Goal: Information Seeking & Learning: Learn about a topic

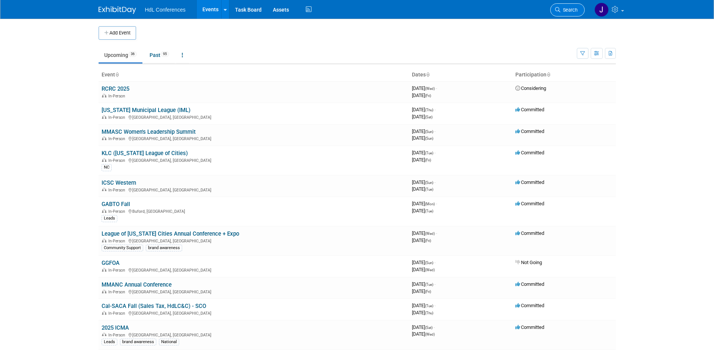
click at [567, 7] on span "Search" at bounding box center [569, 10] width 17 height 6
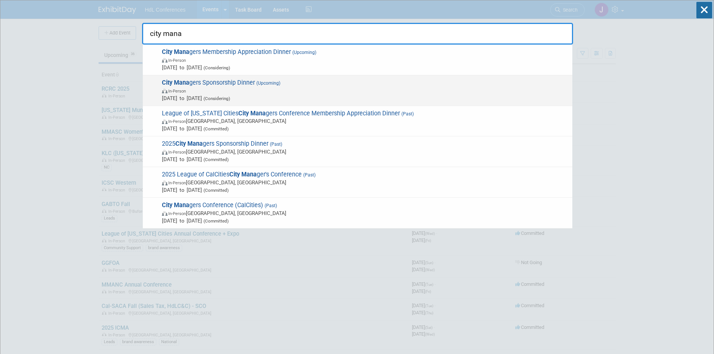
type input "city mana"
click at [302, 86] on span "City Mana gers Sponsorship Dinner (Upcoming) In-Person Feb 11, 2026 to Feb 13, …" at bounding box center [364, 90] width 409 height 23
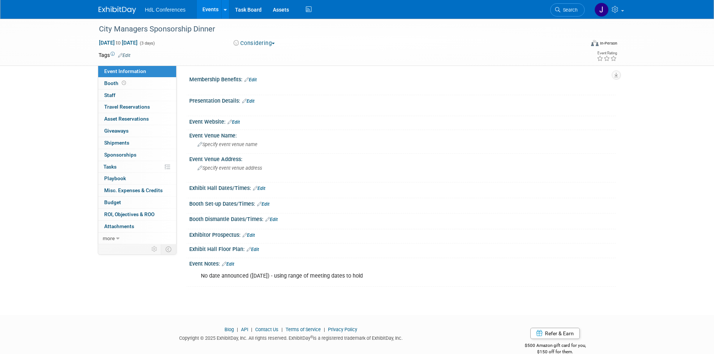
click at [564, 5] on link "Search" at bounding box center [568, 9] width 35 height 13
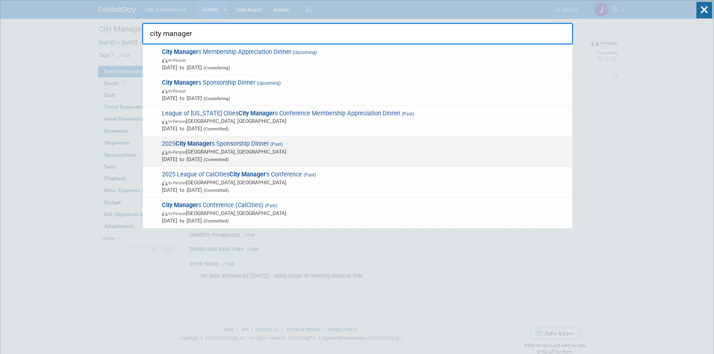
type input "city manager"
click at [318, 157] on span "Feb 5, 2025 to Feb 5, 2025 (Committed)" at bounding box center [365, 160] width 407 height 8
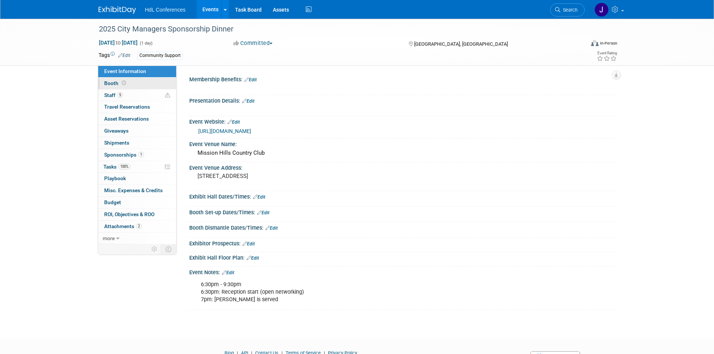
click at [143, 81] on link "Booth" at bounding box center [137, 84] width 78 height 12
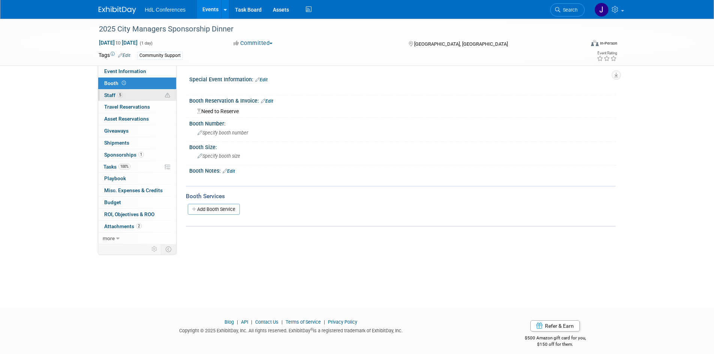
click at [143, 91] on link "5 Staff 5" at bounding box center [137, 96] width 78 height 12
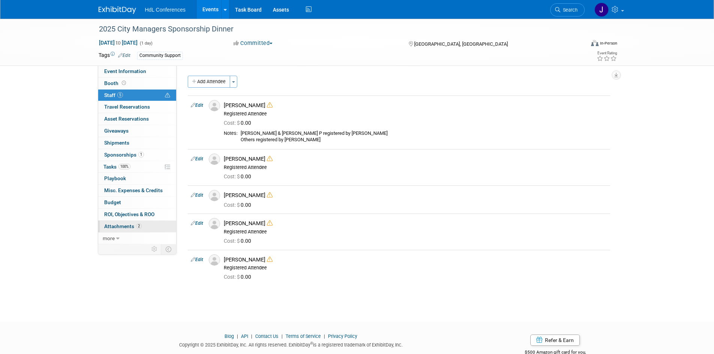
click at [136, 228] on span "2" at bounding box center [139, 227] width 6 height 6
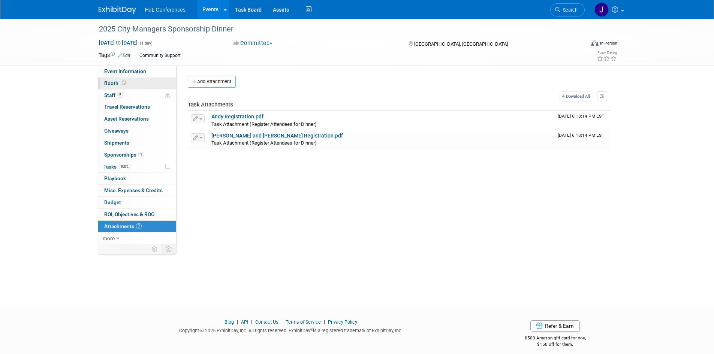
click at [139, 80] on link "Booth" at bounding box center [137, 84] width 78 height 12
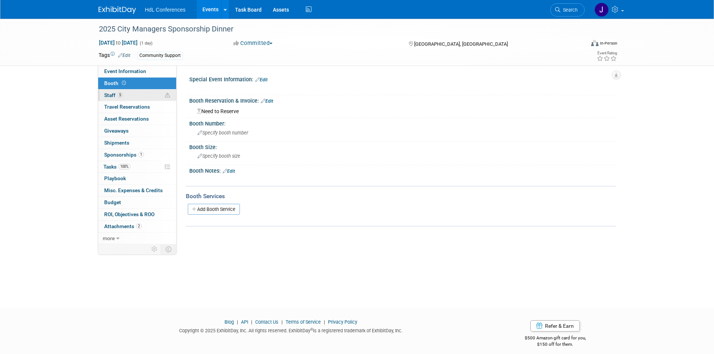
click at [142, 92] on link "5 Staff 5" at bounding box center [137, 96] width 78 height 12
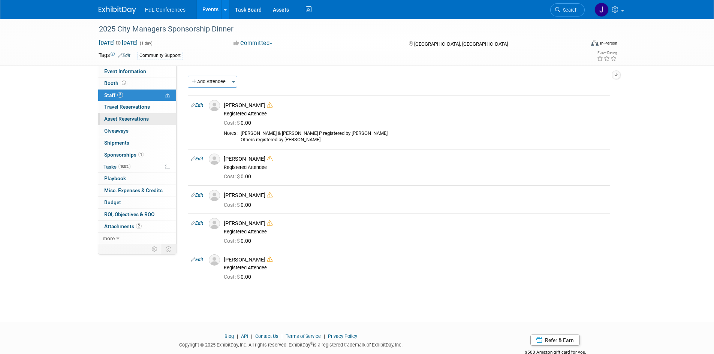
click at [141, 120] on span "Asset Reservations 0" at bounding box center [126, 119] width 45 height 6
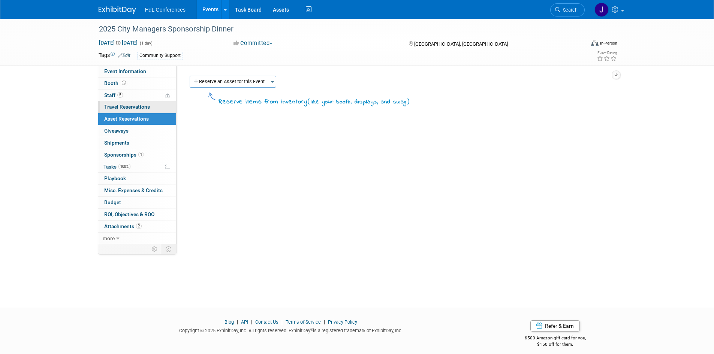
click at [146, 104] on link "0 Travel Reservations 0" at bounding box center [137, 107] width 78 height 12
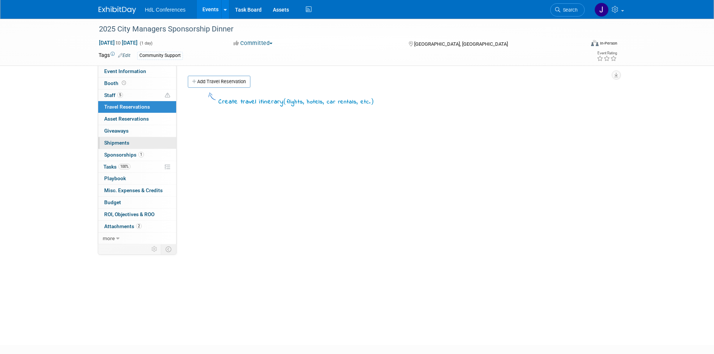
click at [141, 137] on link "0 Shipments 0" at bounding box center [137, 143] width 78 height 12
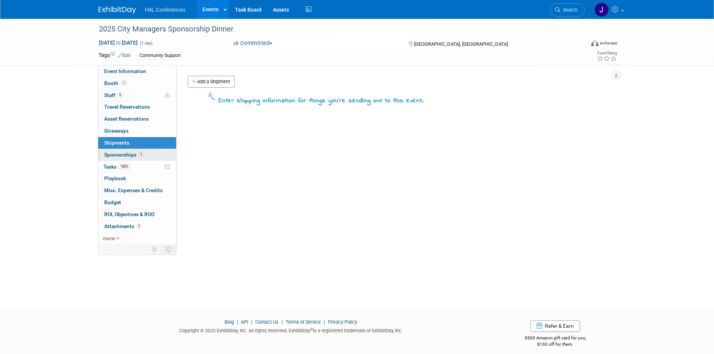
click at [143, 154] on span "1" at bounding box center [141, 155] width 6 height 6
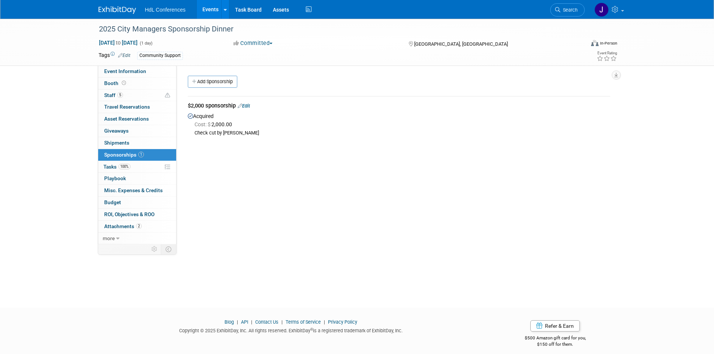
drag, startPoint x: 237, startPoint y: 143, endPoint x: 198, endPoint y: 107, distance: 53.9
click at [197, 105] on div "Membership Benefits: Edit X Presentation Details: Edit X Event Website: Edit ht…" at bounding box center [397, 155] width 440 height 179
click at [240, 148] on div "Membership Benefits: Edit X Presentation Details: Edit X Event Website: Edit ht…" at bounding box center [397, 155] width 440 height 179
click at [576, 12] on span "Search" at bounding box center [569, 10] width 17 height 6
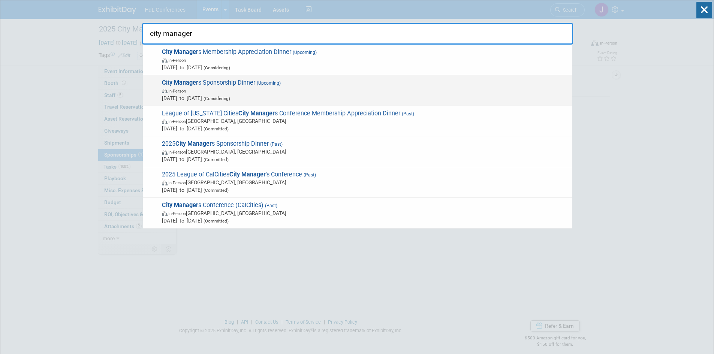
type input "city manager"
click at [390, 76] on div "City Manager s Sponsorship Dinner (Upcoming) In-Person Feb 11, 2026 to Feb 13, …" at bounding box center [358, 90] width 430 height 31
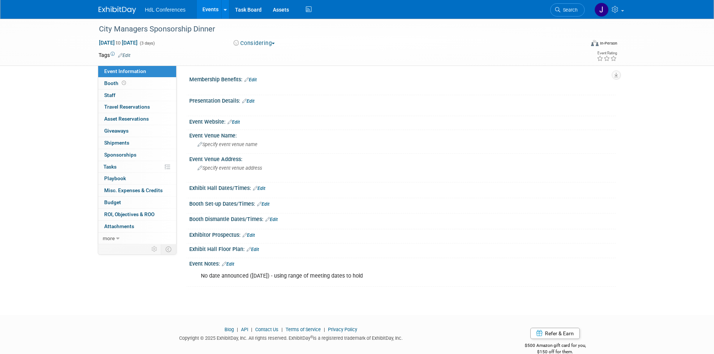
drag, startPoint x: 571, startPoint y: 9, endPoint x: 563, endPoint y: 9, distance: 8.3
click at [570, 9] on span "Search" at bounding box center [569, 10] width 17 height 6
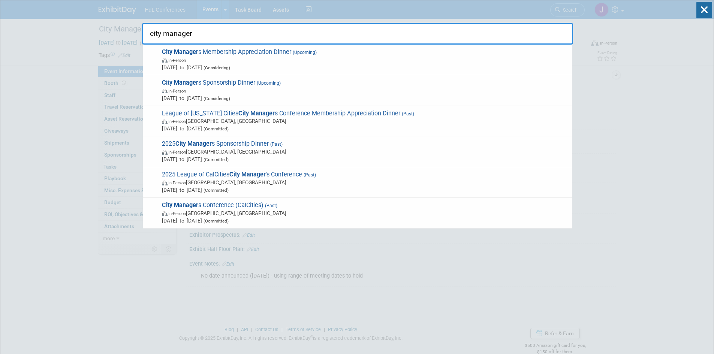
type input "city manager"
drag, startPoint x: 105, startPoint y: 117, endPoint x: 127, endPoint y: 93, distance: 32.9
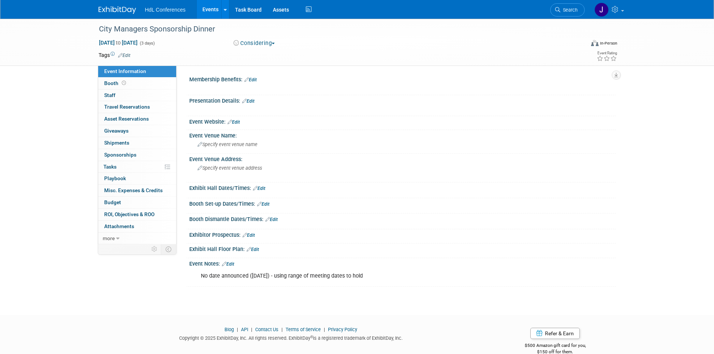
click at [178, 11] on span "HdL Conferences" at bounding box center [165, 10] width 41 height 6
click at [208, 5] on link "Events" at bounding box center [210, 9] width 27 height 19
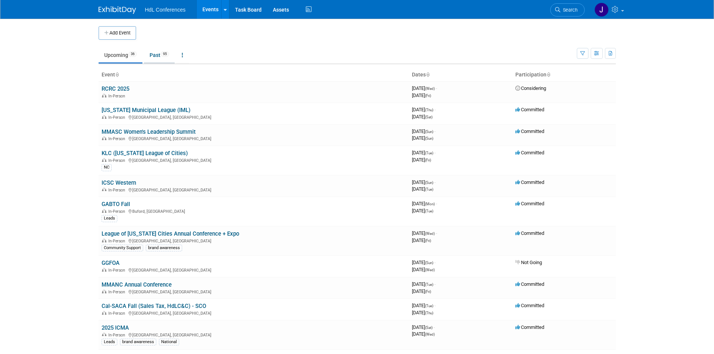
click at [165, 48] on link "Past 95" at bounding box center [159, 55] width 31 height 14
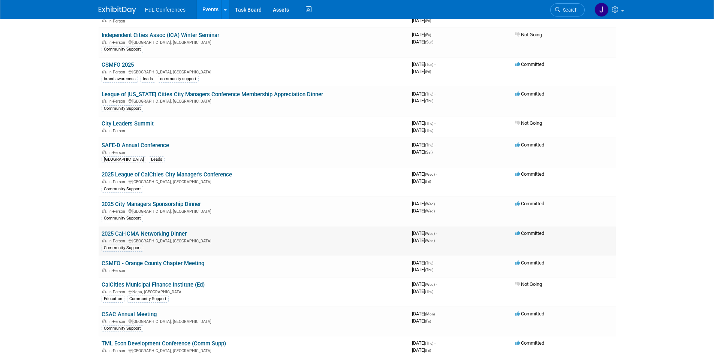
scroll to position [675, 0]
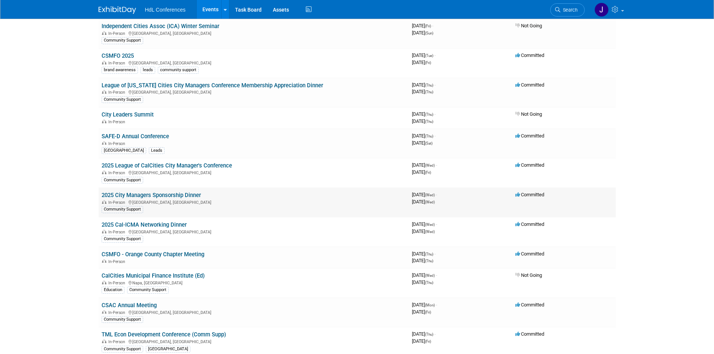
click at [194, 194] on link "2025 City Managers Sponsorship Dinner" at bounding box center [151, 195] width 99 height 7
click at [560, 10] on icon at bounding box center [557, 9] width 5 height 5
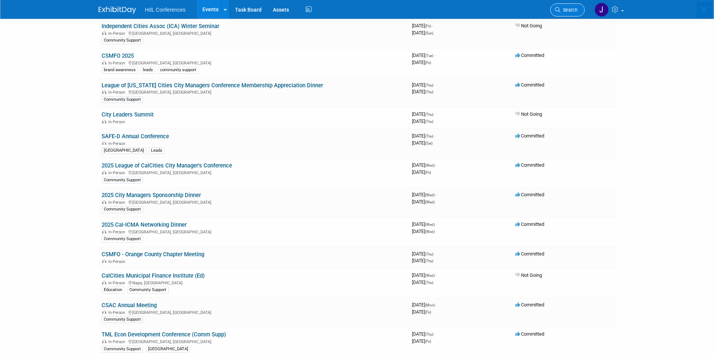
scroll to position [0, 0]
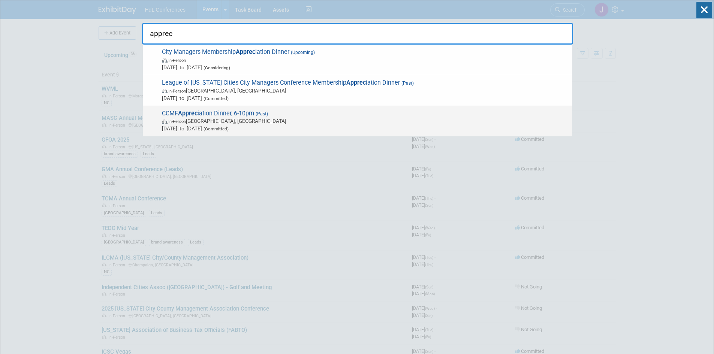
type input "apprec"
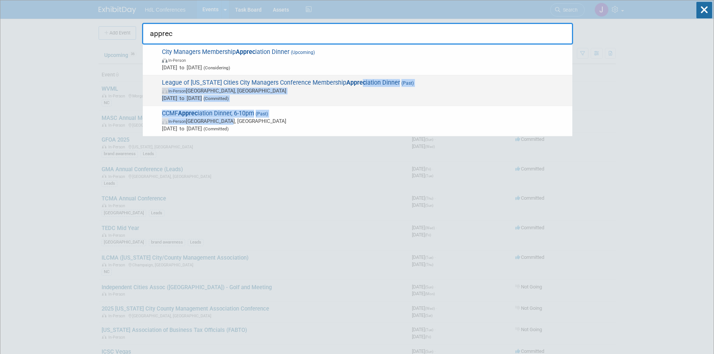
drag, startPoint x: 334, startPoint y: 119, endPoint x: 360, endPoint y: 86, distance: 42.2
click at [360, 86] on div "City Managers Membership Apprec iation Dinner (Upcoming) In-Person Feb 11, 2026…" at bounding box center [357, 91] width 431 height 92
click at [339, 89] on span "In-Person Rancho Mirage, CA" at bounding box center [365, 91] width 407 height 8
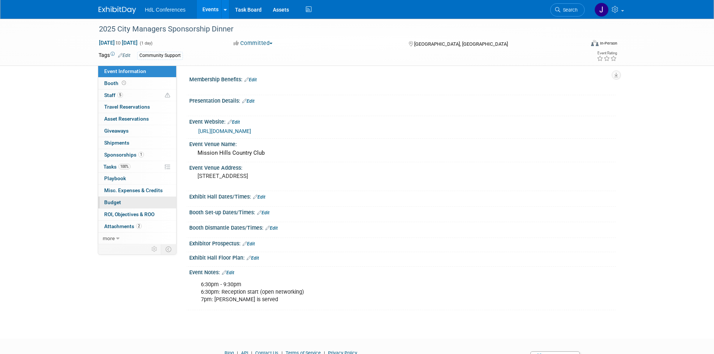
click at [140, 202] on link "Budget" at bounding box center [137, 203] width 78 height 12
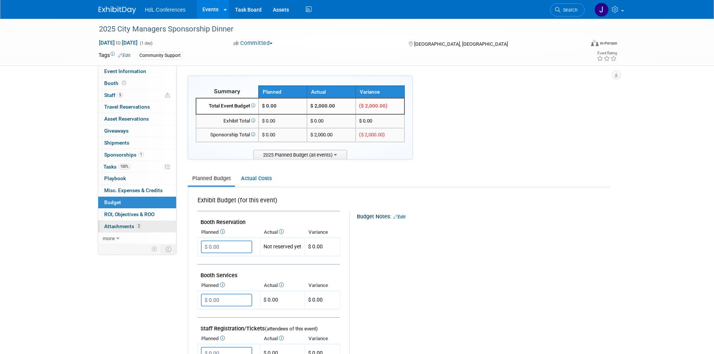
click at [138, 224] on span "2" at bounding box center [139, 227] width 6 height 6
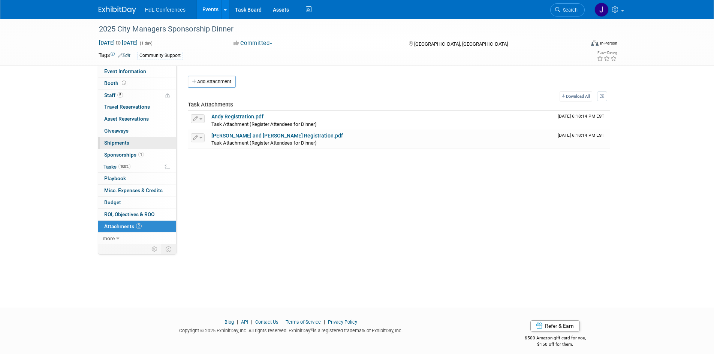
click at [157, 137] on link "0 Shipments 0" at bounding box center [137, 143] width 78 height 12
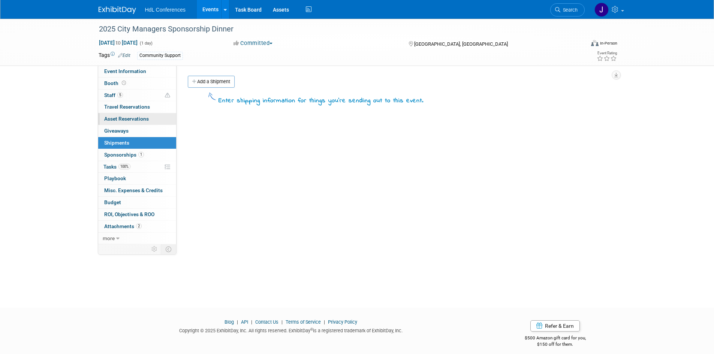
click at [155, 113] on link "0 Asset Reservations 0" at bounding box center [137, 119] width 78 height 12
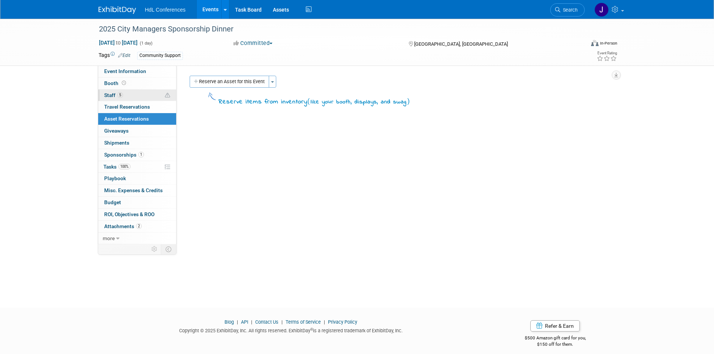
click at [152, 99] on link "5 Staff 5" at bounding box center [137, 96] width 78 height 12
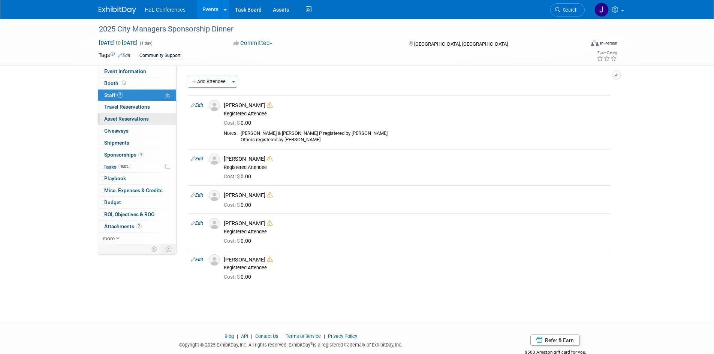
click at [147, 115] on link "0 Asset Reservations 0" at bounding box center [137, 119] width 78 height 12
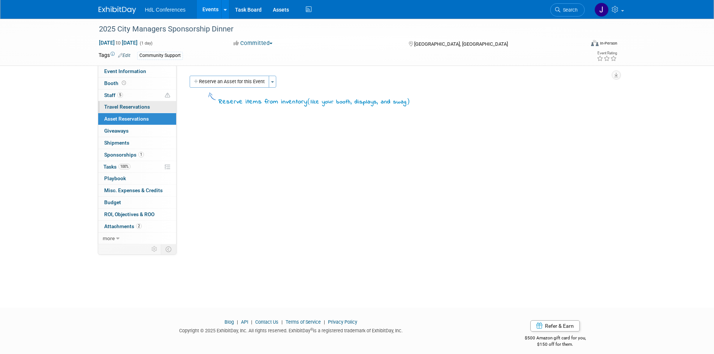
click at [154, 105] on link "0 Travel Reservations 0" at bounding box center [137, 107] width 78 height 12
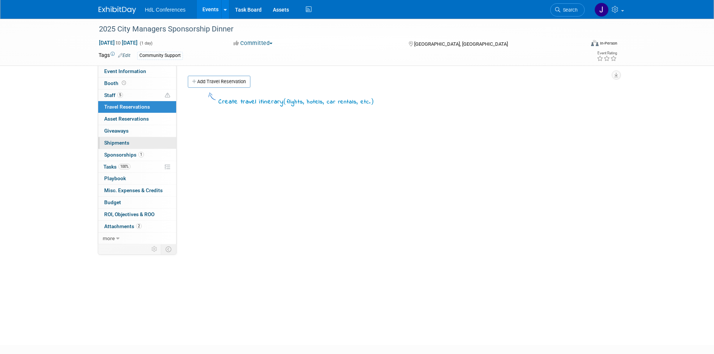
click at [157, 139] on link "0 Shipments 0" at bounding box center [137, 143] width 78 height 12
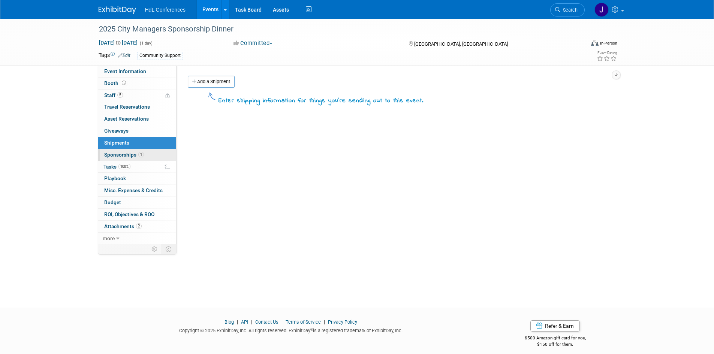
click at [157, 153] on link "1 Sponsorships 1" at bounding box center [137, 155] width 78 height 12
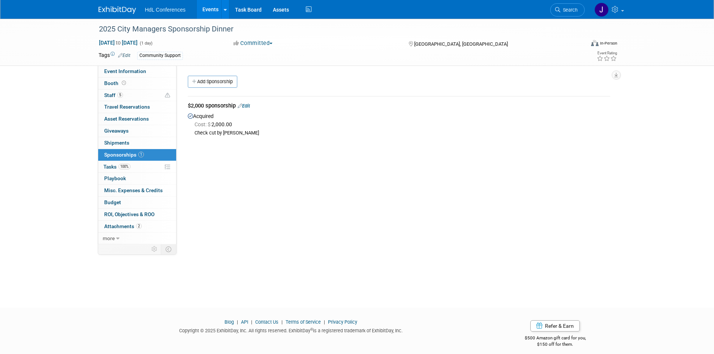
click at [222, 129] on div "Cost: $ 2,000.00 Check cut by Angela" at bounding box center [399, 129] width 423 height 16
click at [149, 69] on link "Event Information" at bounding box center [137, 72] width 78 height 12
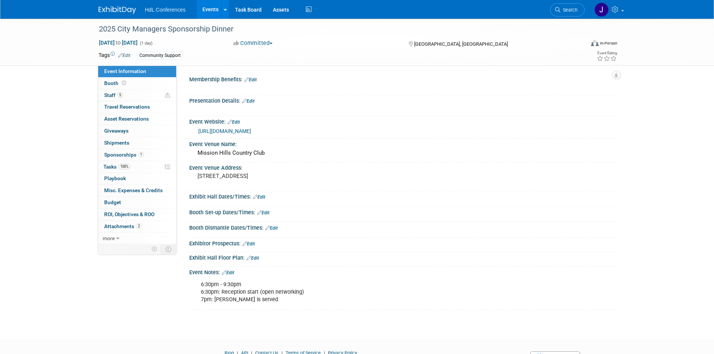
click at [260, 134] on div "https://lp.constantcontactpages.com/ev/reg/37ajnvg/lp/d9708fb0-9a98-4f42-831b-3…" at bounding box center [404, 131] width 412 height 9
click at [251, 132] on link "https://lp.constantcontactpages.com/ev/reg/37ajnvg/lp/d9708fb0-9a98-4f42-831b-3…" at bounding box center [224, 131] width 53 height 6
click at [140, 119] on span "Asset Reservations 0" at bounding box center [126, 119] width 45 height 6
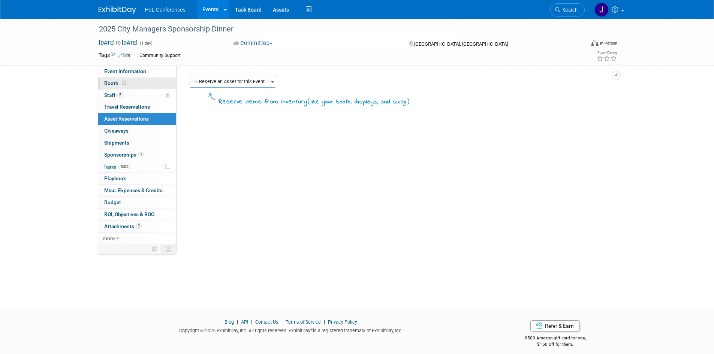
click at [152, 88] on link "Booth" at bounding box center [137, 84] width 78 height 12
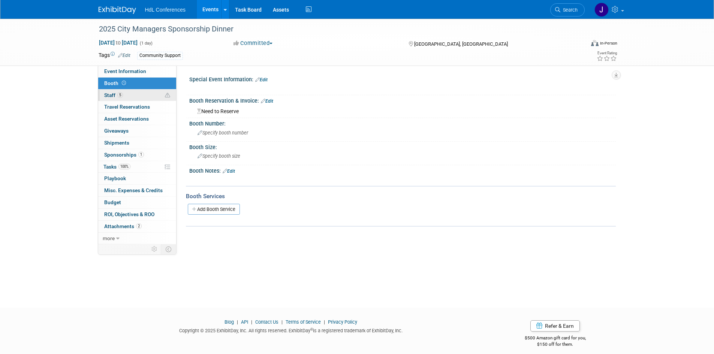
click at [152, 91] on link "5 Staff 5" at bounding box center [137, 96] width 78 height 12
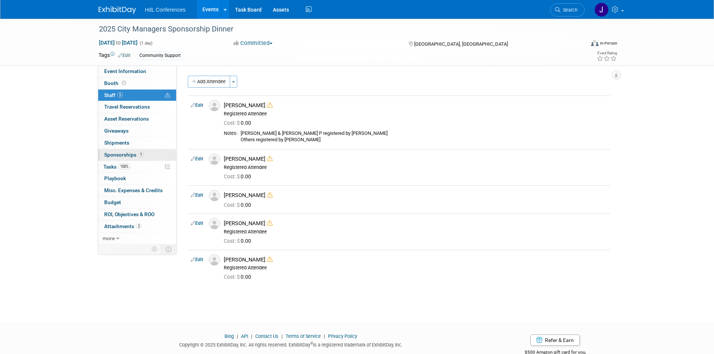
click at [149, 156] on link "1 Sponsorships 1" at bounding box center [137, 155] width 78 height 12
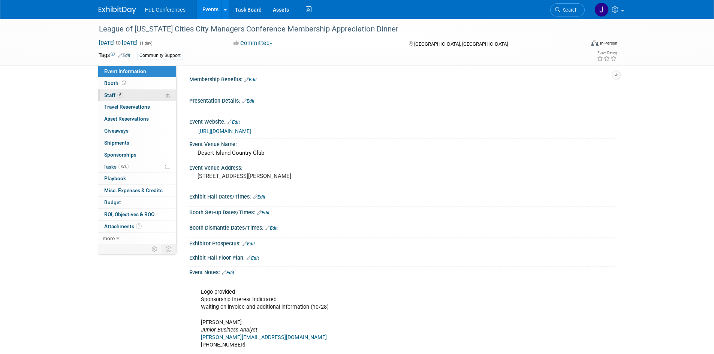
click at [128, 92] on link "6 Staff 6" at bounding box center [137, 96] width 78 height 12
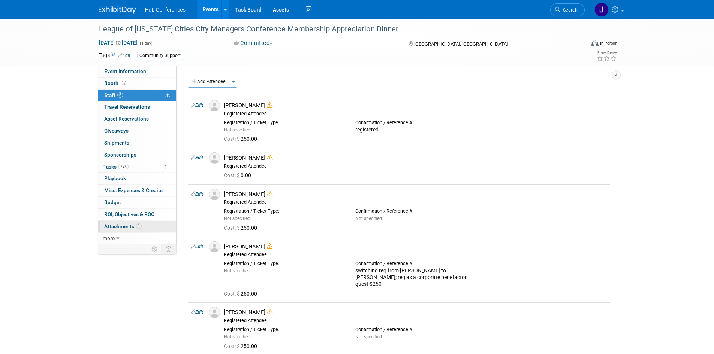
click at [139, 222] on link "1 Attachments 1" at bounding box center [137, 227] width 78 height 12
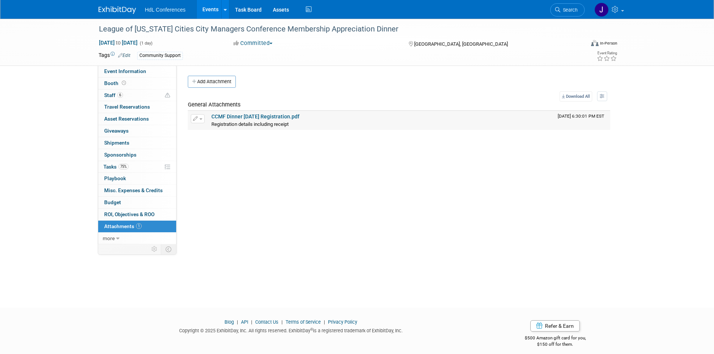
click at [231, 115] on link "CCMF Dinner [DATE] Registration.pdf" at bounding box center [256, 117] width 88 height 6
click at [240, 118] on link "CCMF Dinner [DATE] Registration.pdf" at bounding box center [256, 117] width 88 height 6
click at [126, 164] on span "75%" at bounding box center [124, 167] width 10 height 6
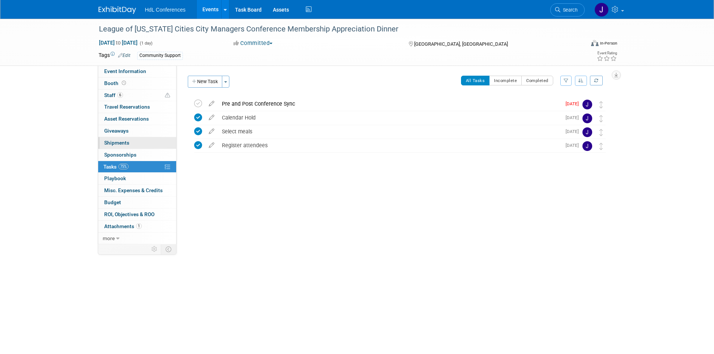
click at [144, 142] on link "0 Shipments 0" at bounding box center [137, 143] width 78 height 12
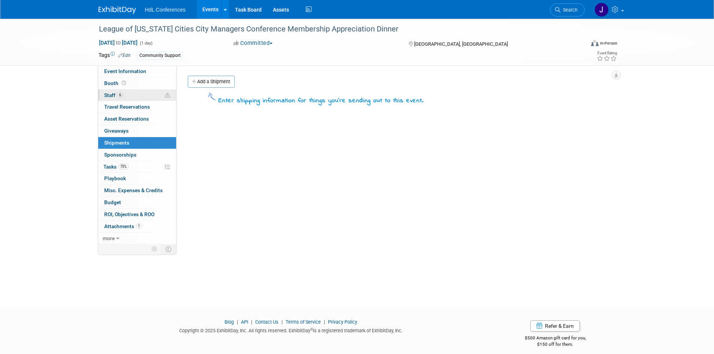
click at [149, 97] on link "6 Staff 6" at bounding box center [137, 96] width 78 height 12
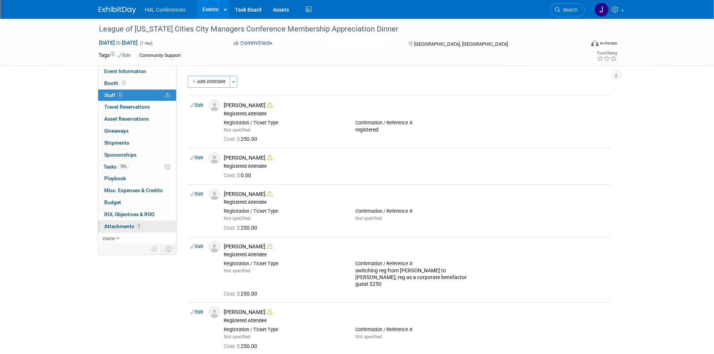
click at [144, 224] on link "1 Attachments 1" at bounding box center [137, 227] width 78 height 12
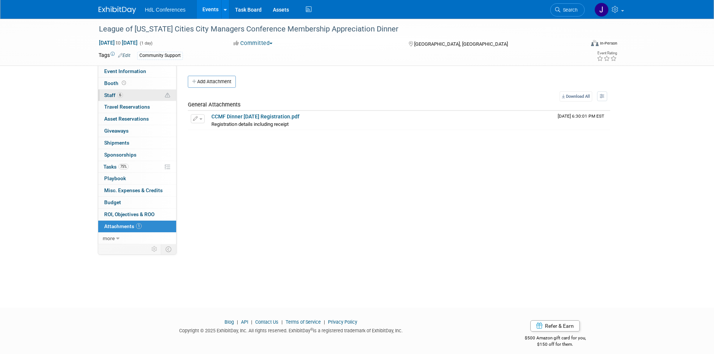
click at [127, 92] on link "6 Staff 6" at bounding box center [137, 96] width 78 height 12
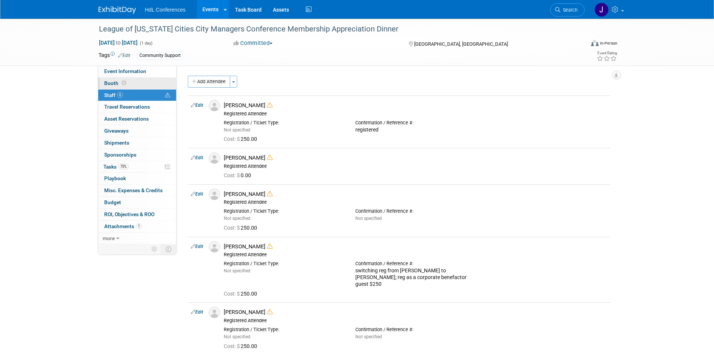
click at [129, 81] on link "Booth" at bounding box center [137, 84] width 78 height 12
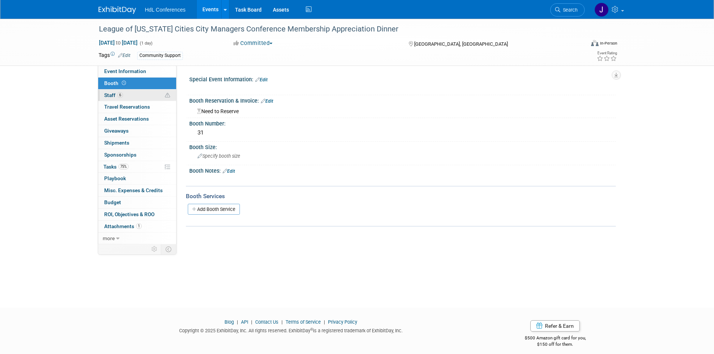
click at [138, 97] on link "6 Staff 6" at bounding box center [137, 96] width 78 height 12
